Goal: Transaction & Acquisition: Purchase product/service

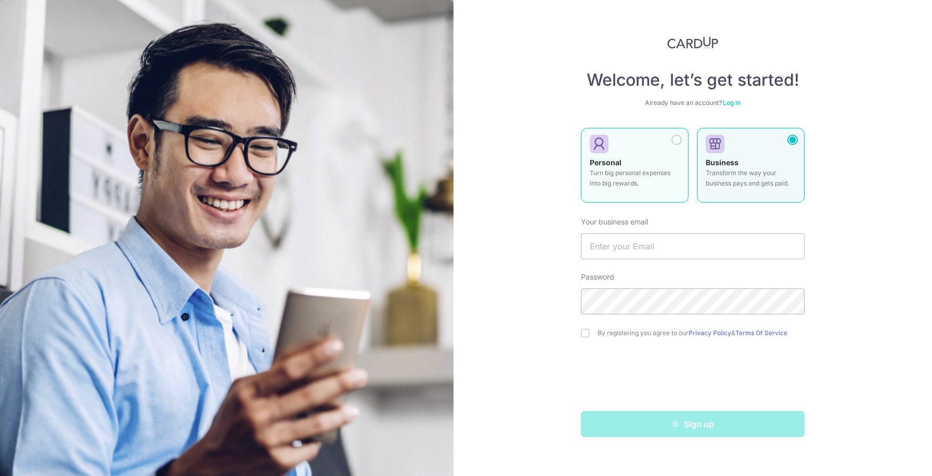
click at [666, 176] on p "Turn big personal expenses into big rewards." at bounding box center [635, 178] width 90 height 21
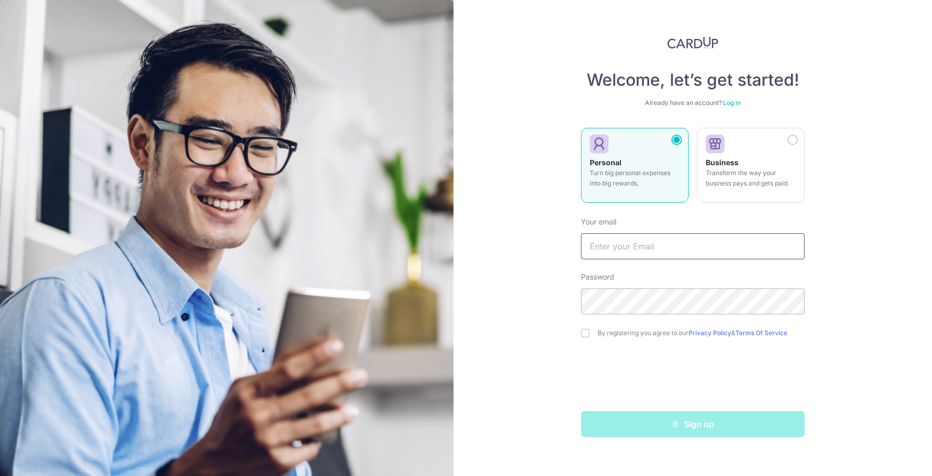
click at [682, 250] on input "text" at bounding box center [693, 246] width 224 height 26
type input "[EMAIL_ADDRESS][DOMAIN_NAME]"
click at [582, 333] on input "checkbox" at bounding box center [585, 333] width 8 height 8
checkbox input "true"
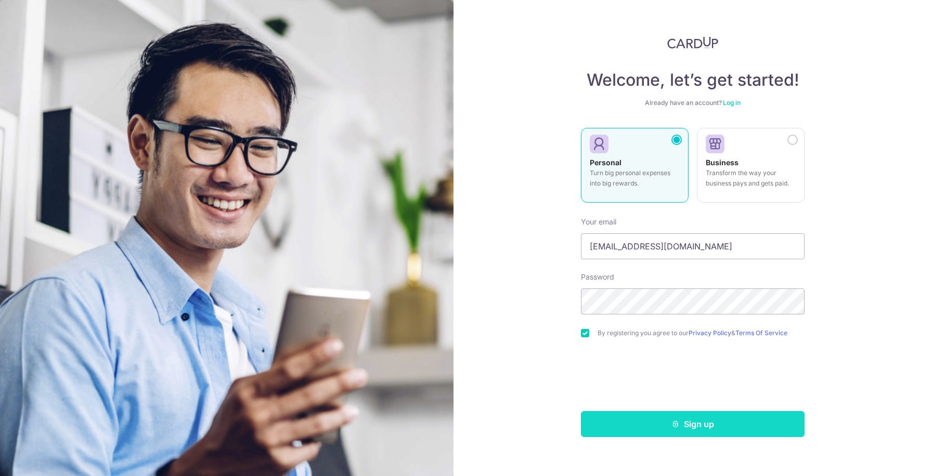
click at [693, 422] on button "Sign up" at bounding box center [693, 424] width 224 height 26
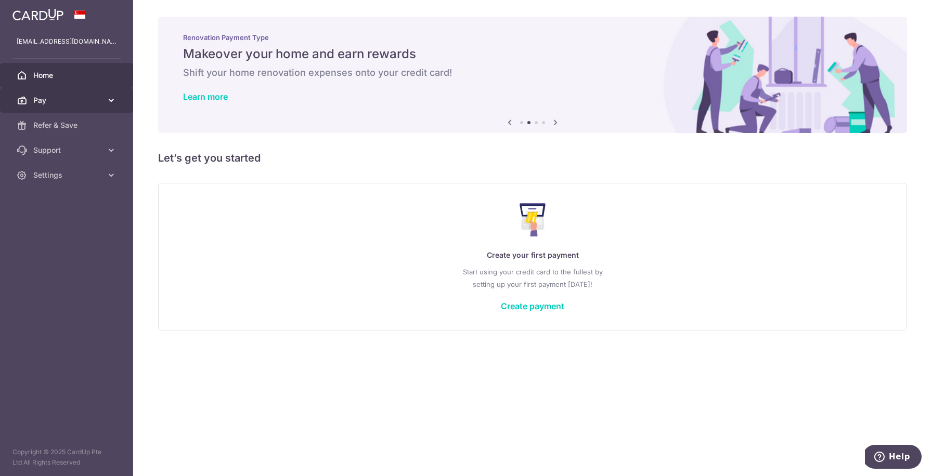
click at [60, 101] on span "Pay" at bounding box center [67, 100] width 69 height 10
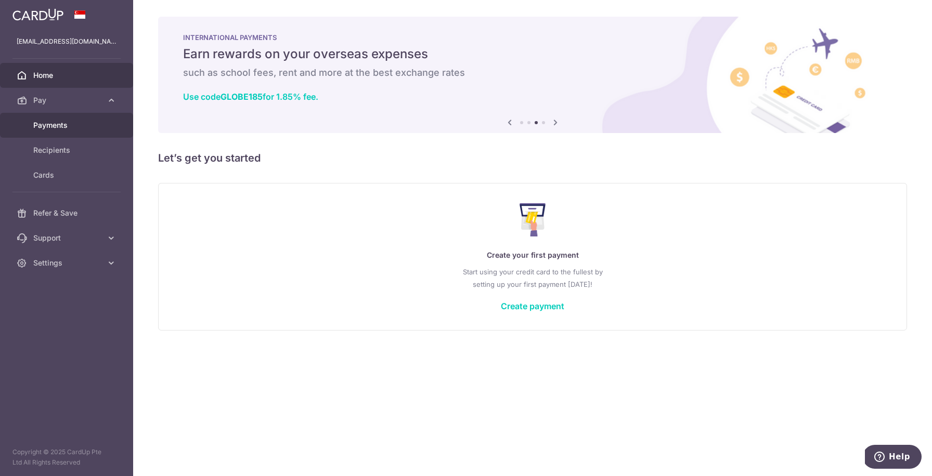
click at [65, 124] on span "Payments" at bounding box center [67, 125] width 69 height 10
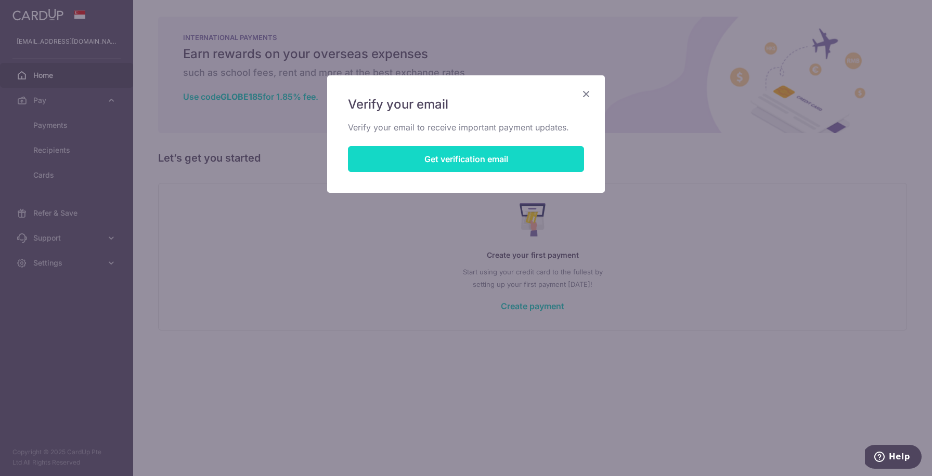
click at [431, 162] on button "Get verification email" at bounding box center [466, 159] width 236 height 26
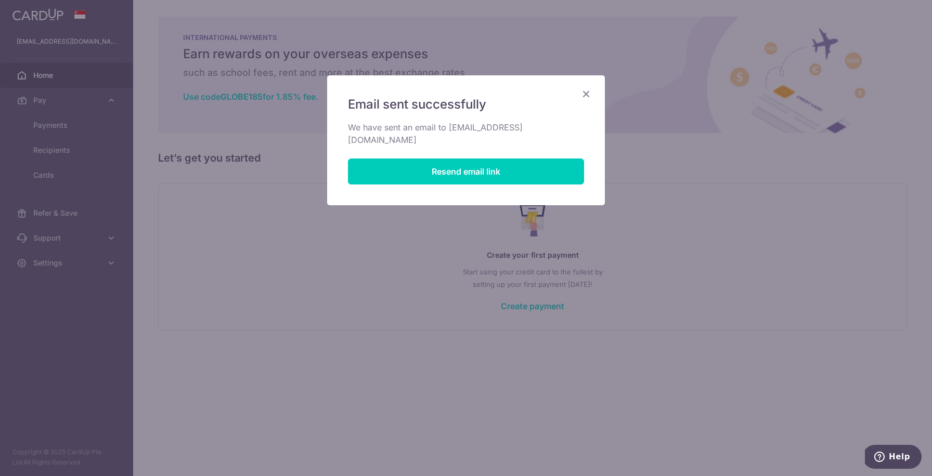
click at [588, 95] on icon "Close" at bounding box center [586, 93] width 12 height 13
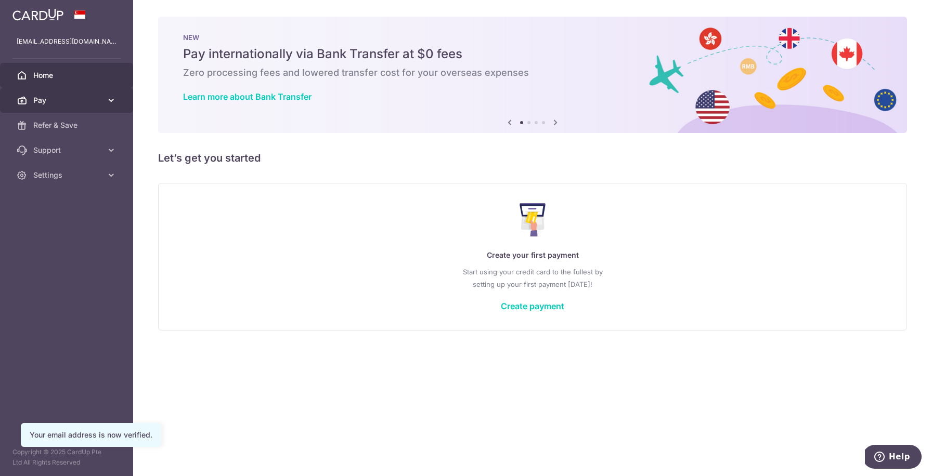
click at [110, 101] on icon at bounding box center [111, 100] width 10 height 10
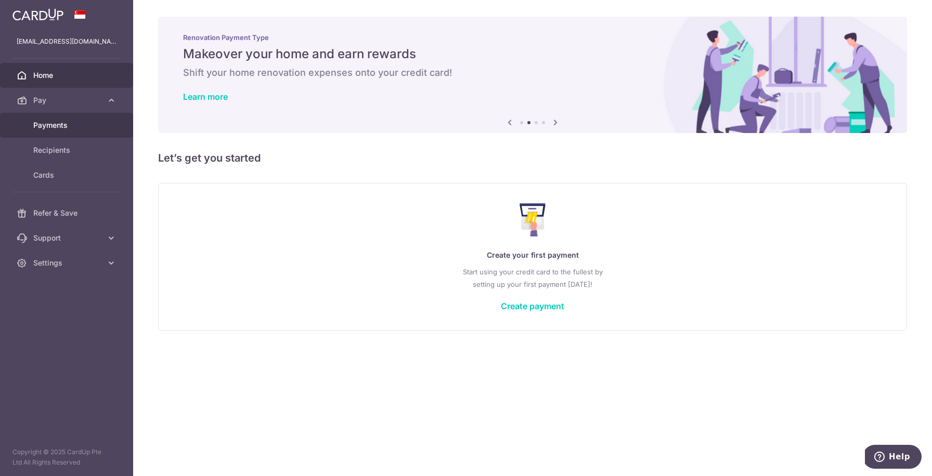
click at [76, 131] on link "Payments" at bounding box center [66, 125] width 133 height 25
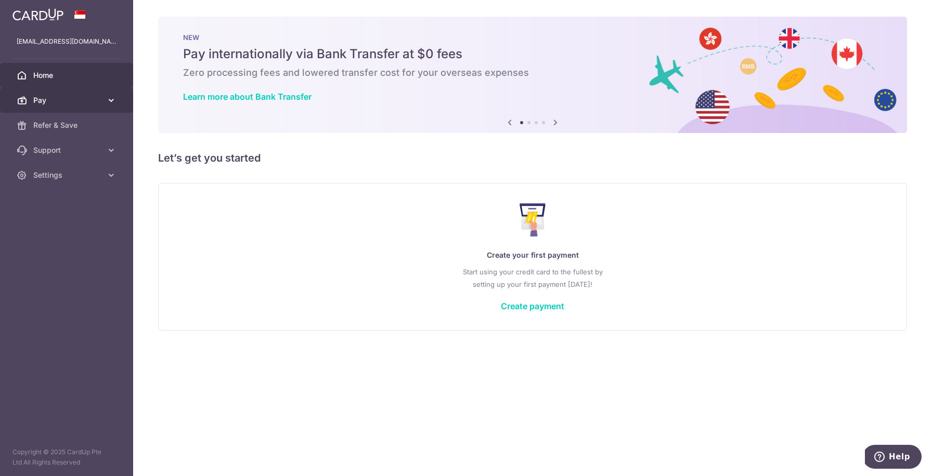
click at [113, 97] on icon at bounding box center [111, 100] width 10 height 10
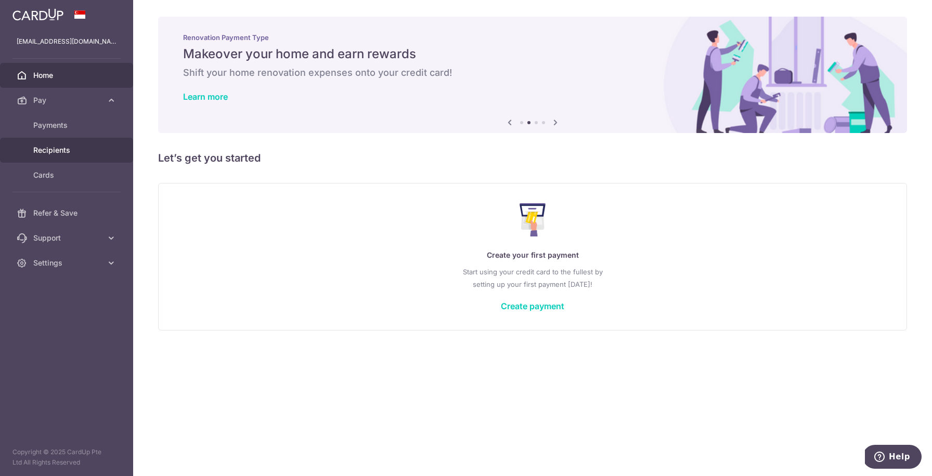
click at [90, 151] on span "Recipients" at bounding box center [67, 150] width 69 height 10
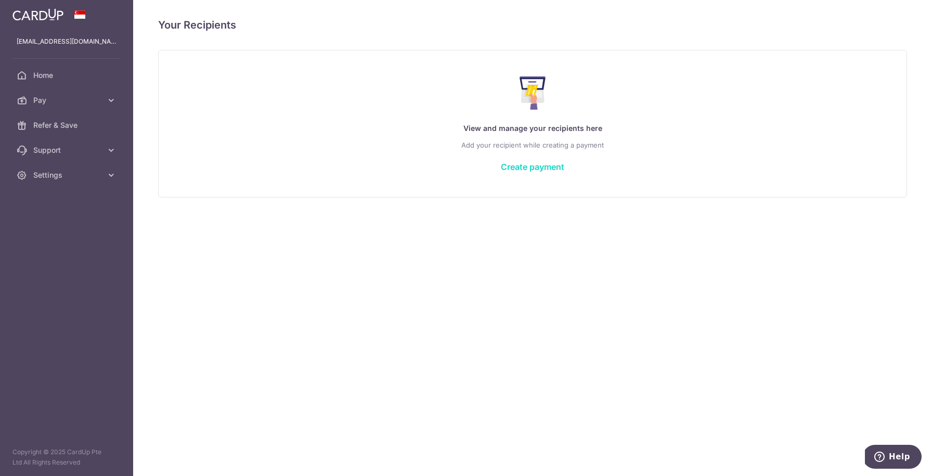
click at [534, 171] on link "Create payment" at bounding box center [532, 167] width 63 height 10
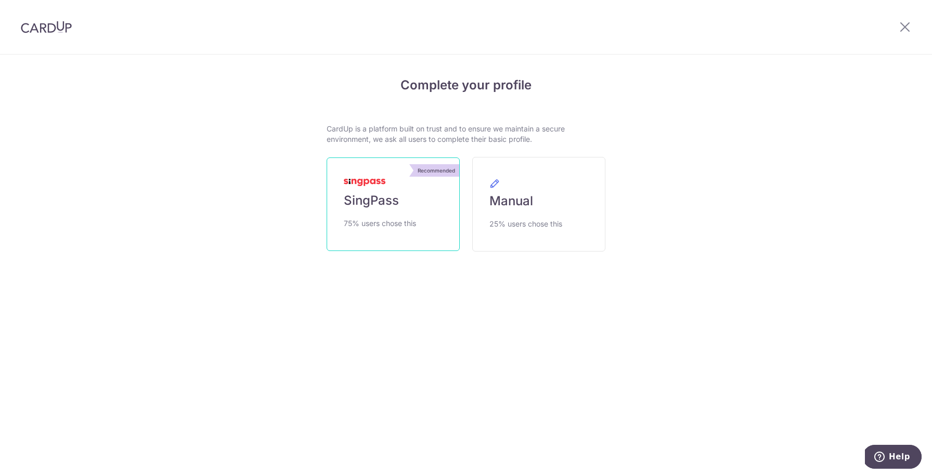
click at [422, 188] on link "Recommended SingPass 75% users chose this" at bounding box center [393, 205] width 133 height 94
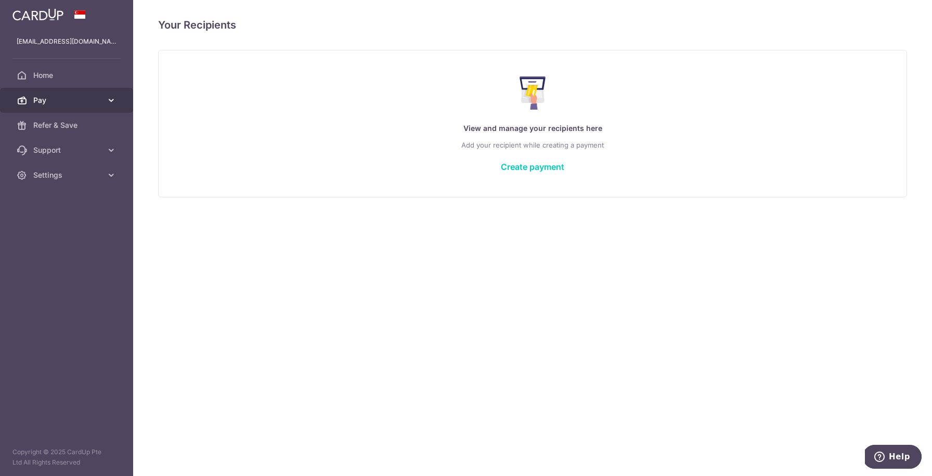
click at [113, 100] on icon at bounding box center [111, 100] width 10 height 10
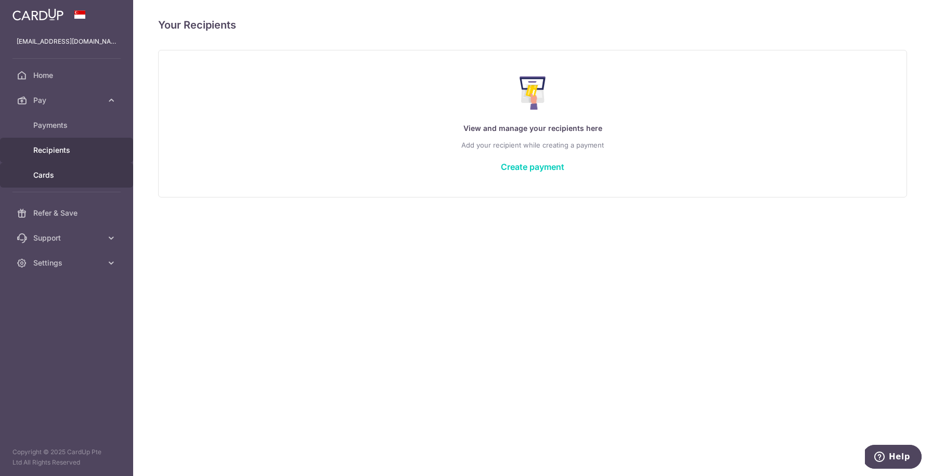
click at [85, 178] on span "Cards" at bounding box center [67, 175] width 69 height 10
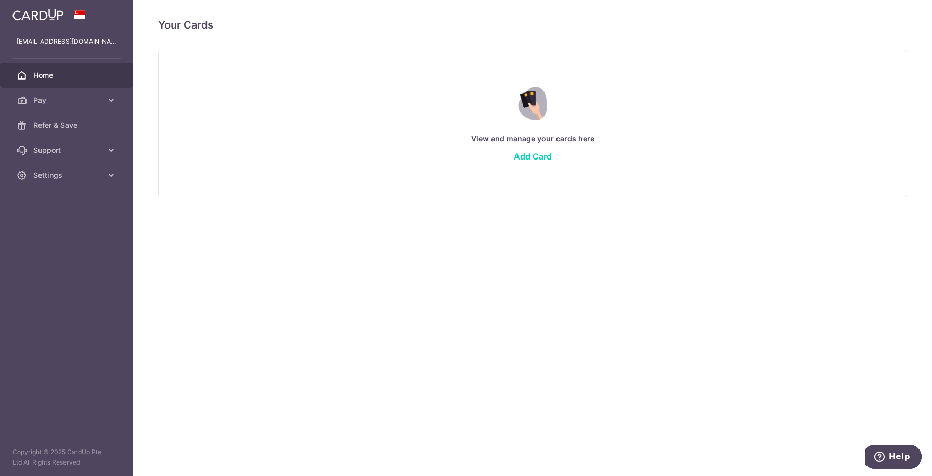
click at [55, 76] on span "Home" at bounding box center [67, 75] width 69 height 10
